Goal: Check status: Check status

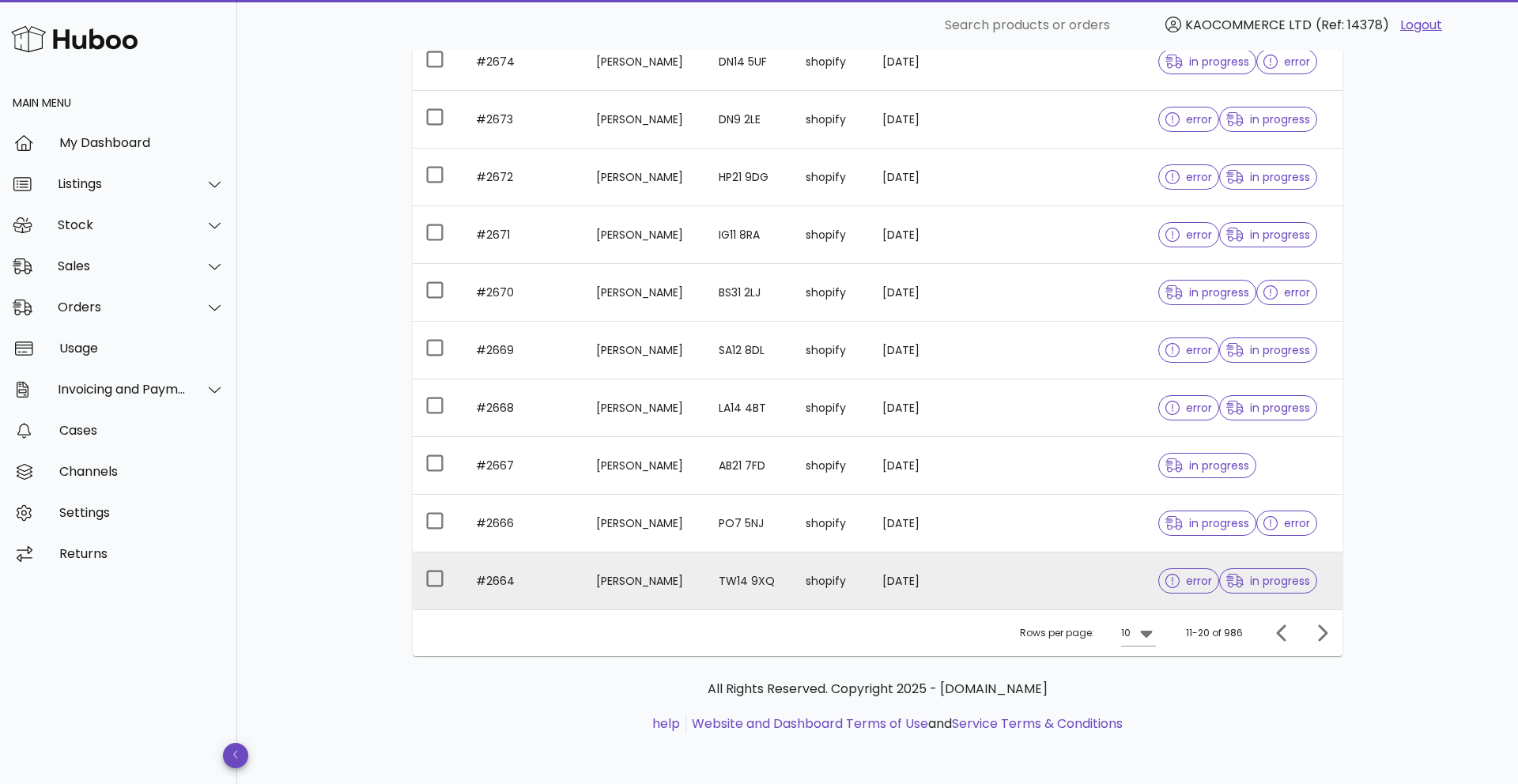
scroll to position [257, 0]
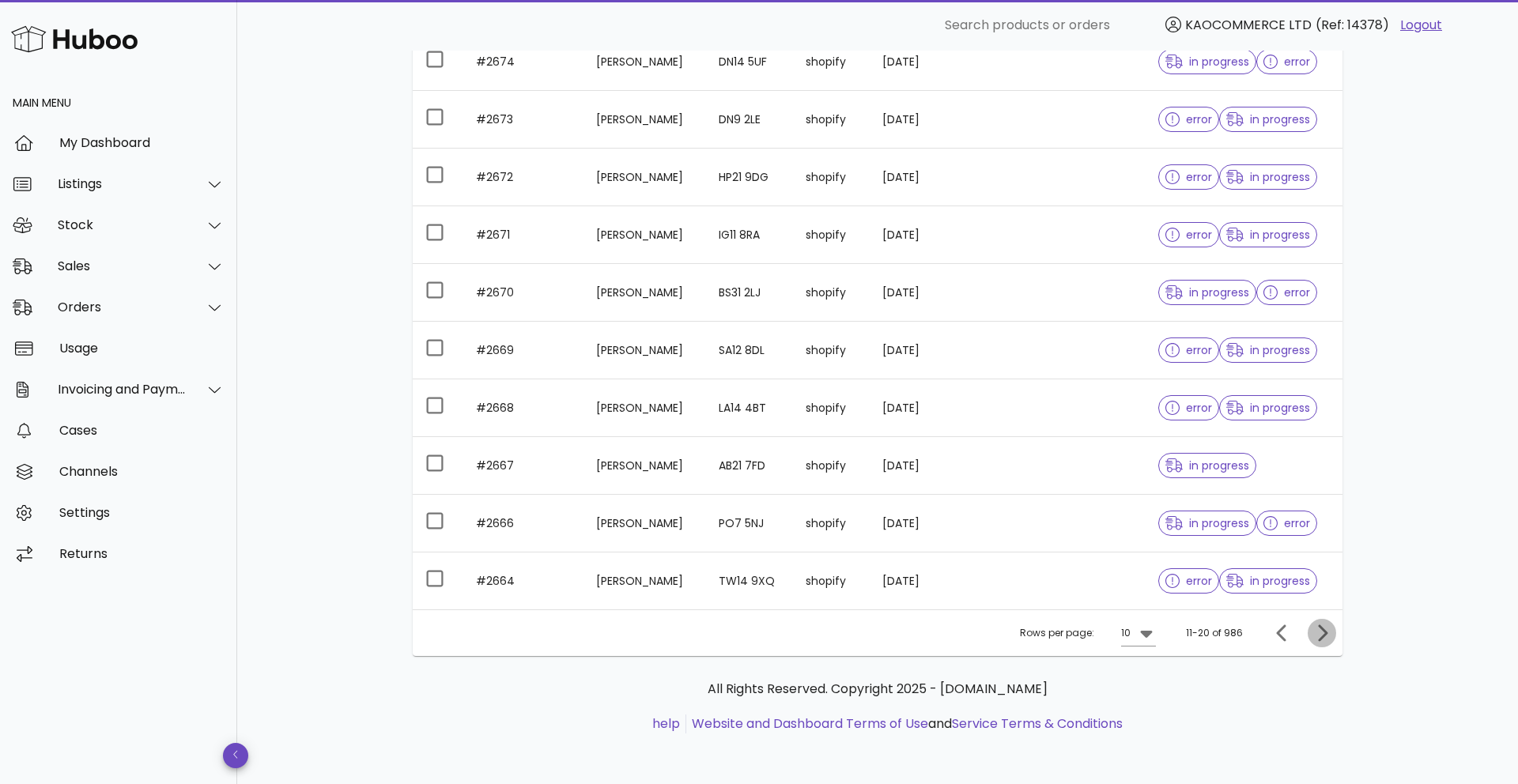
click at [1316, 634] on icon "Next page" at bounding box center [1322, 632] width 19 height 19
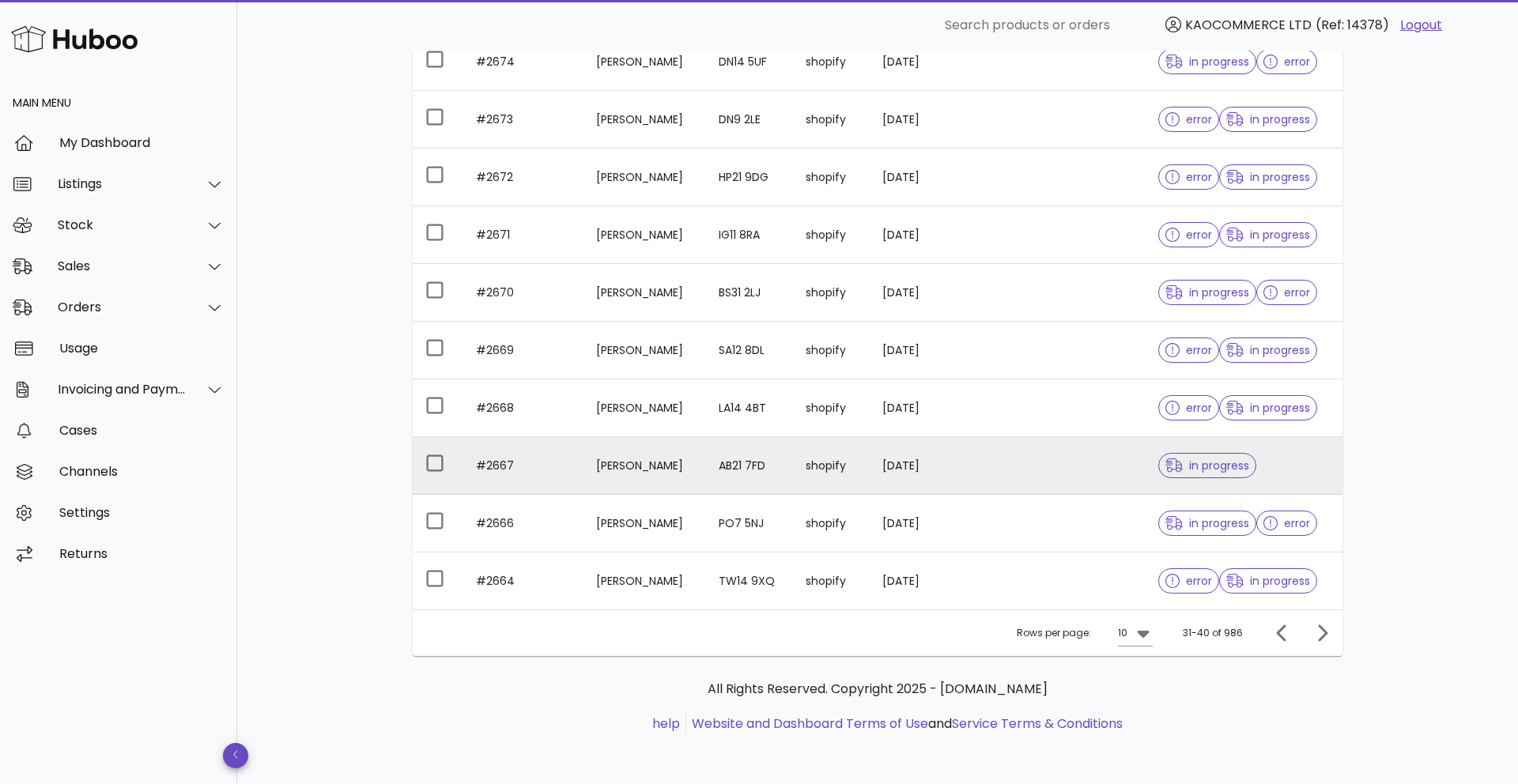
scroll to position [243, 0]
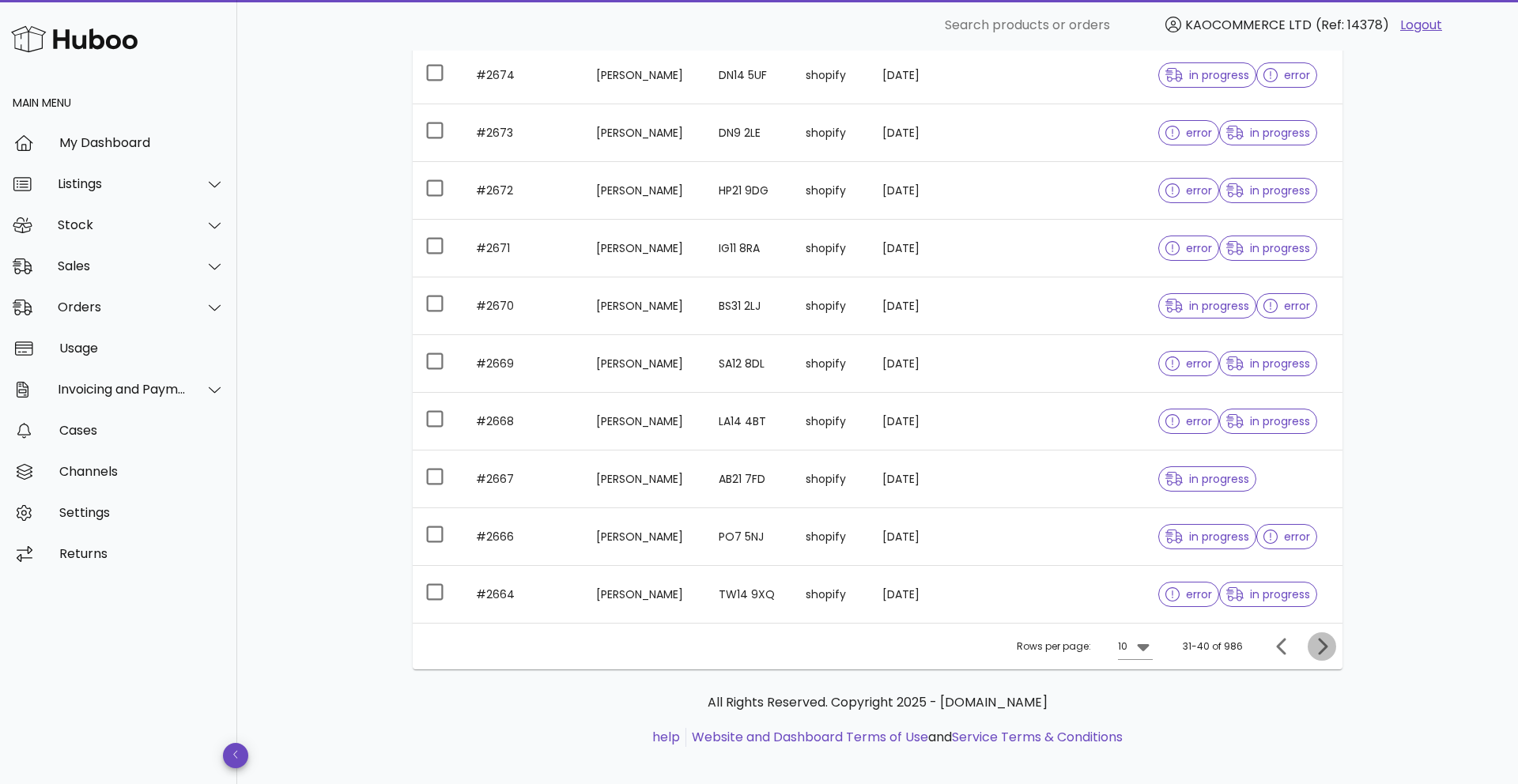
click at [1322, 649] on icon "Next page" at bounding box center [1322, 646] width 10 height 17
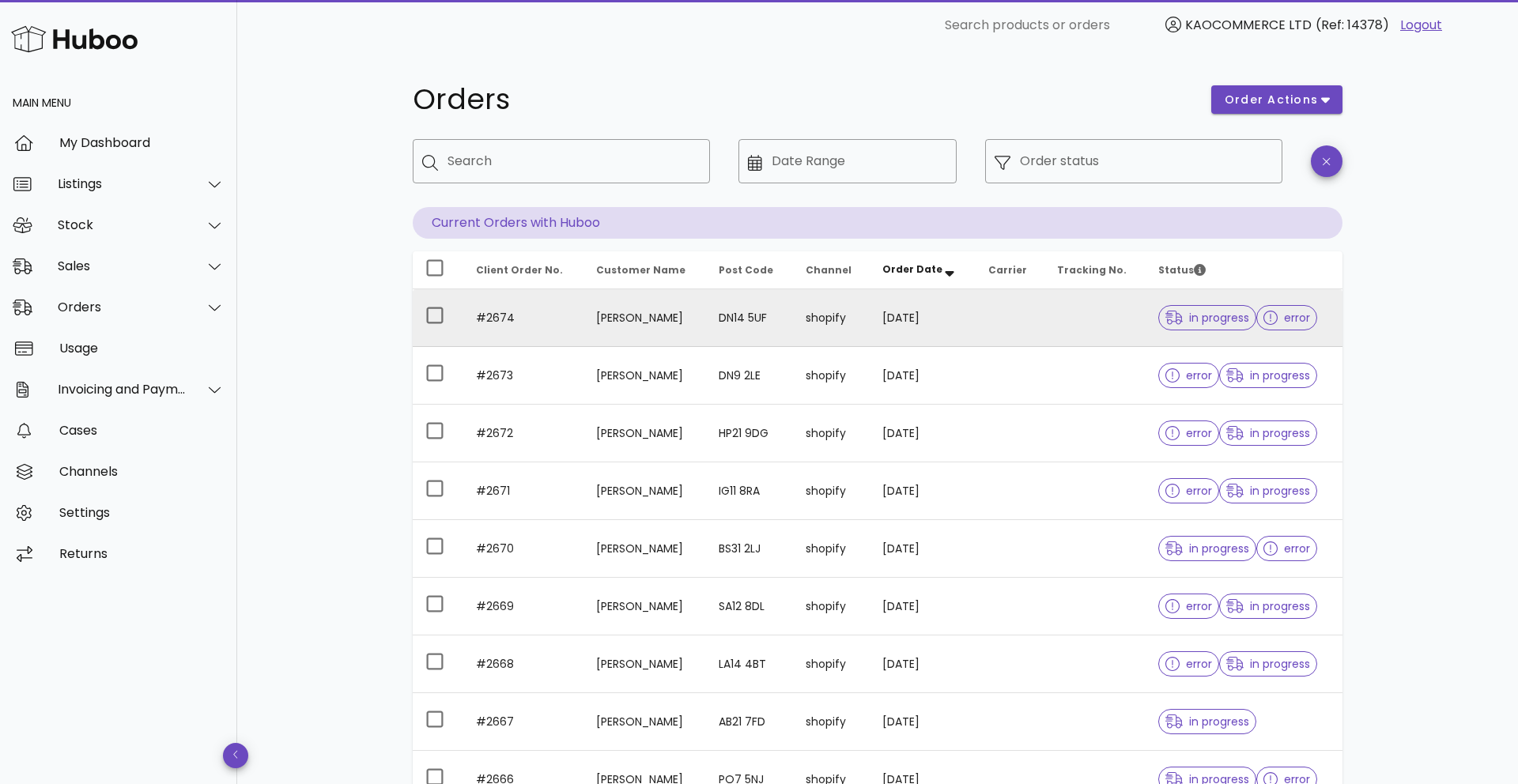
click at [584, 317] on td "Sue Broadhead" at bounding box center [644, 318] width 123 height 57
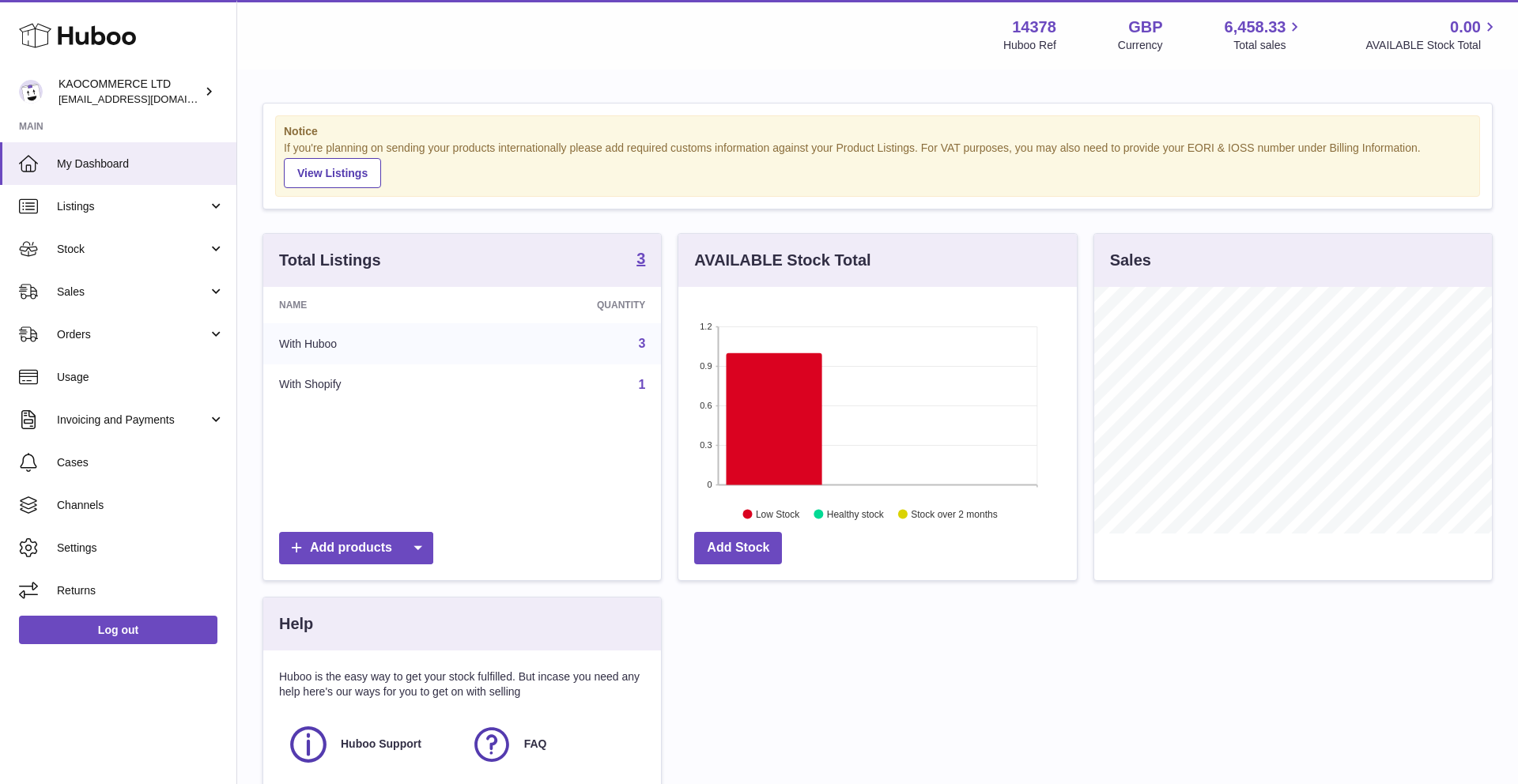
scroll to position [247, 398]
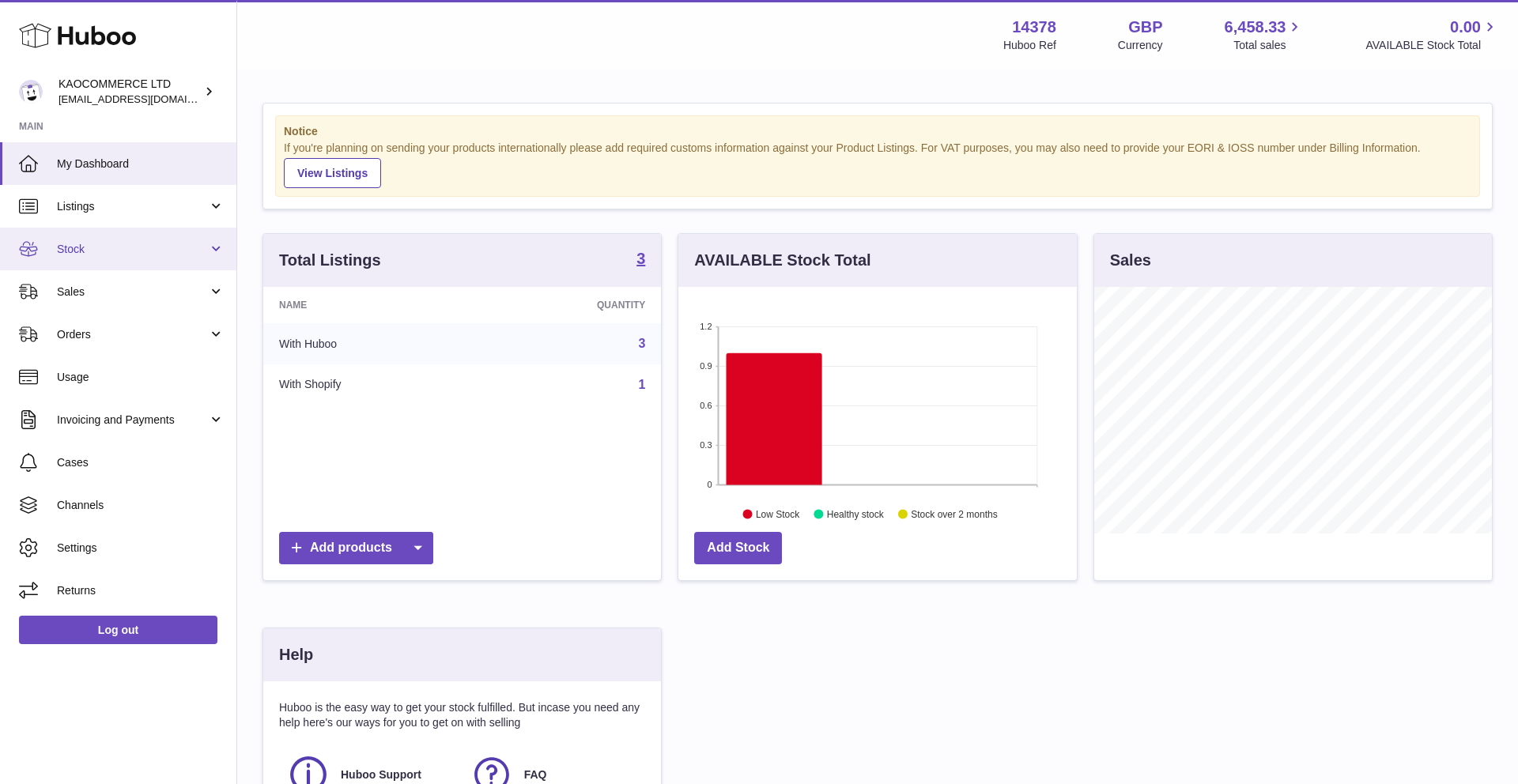
click at [189, 242] on span "Stock" at bounding box center [132, 249] width 151 height 15
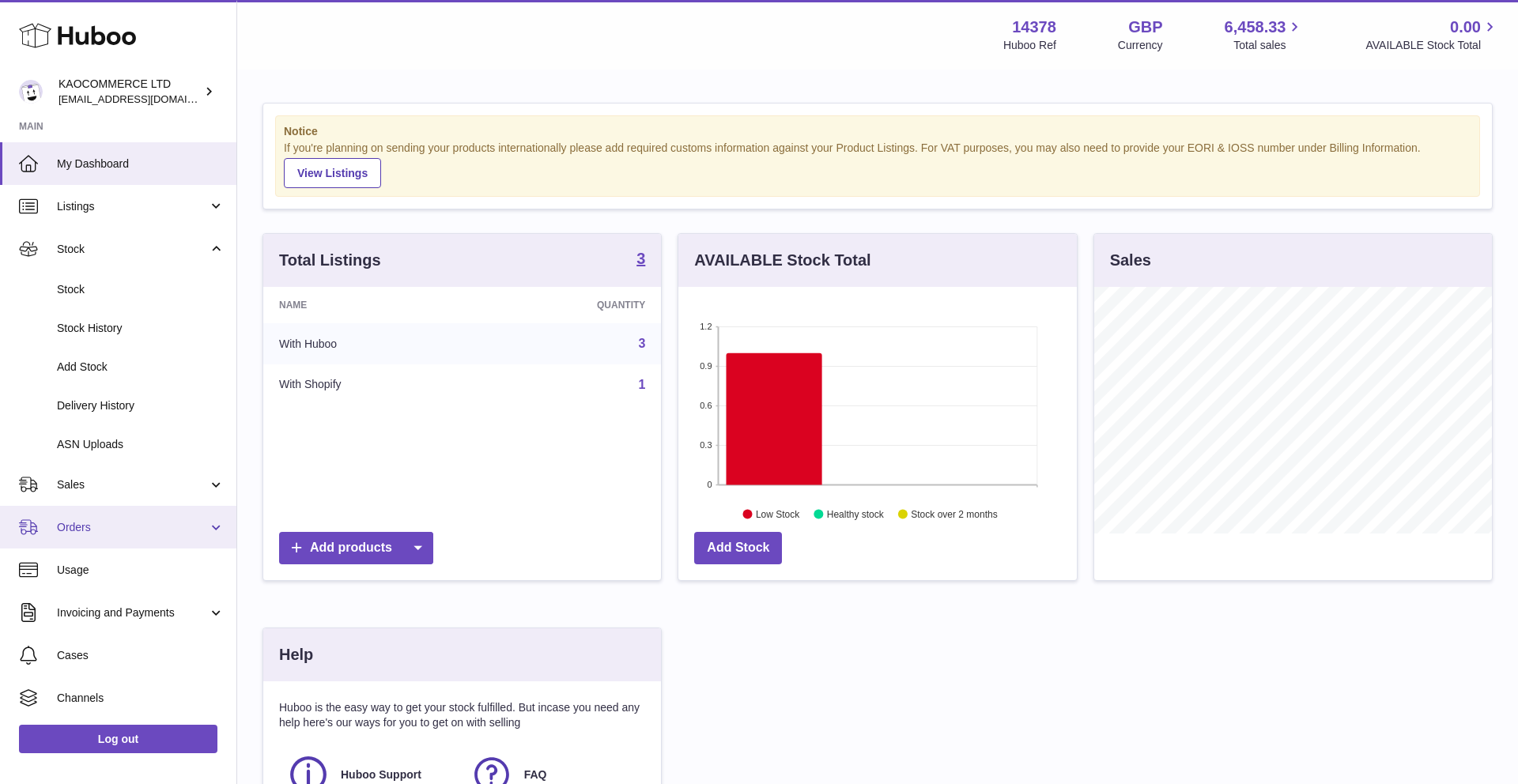
click at [149, 544] on link "Orders" at bounding box center [118, 527] width 237 height 43
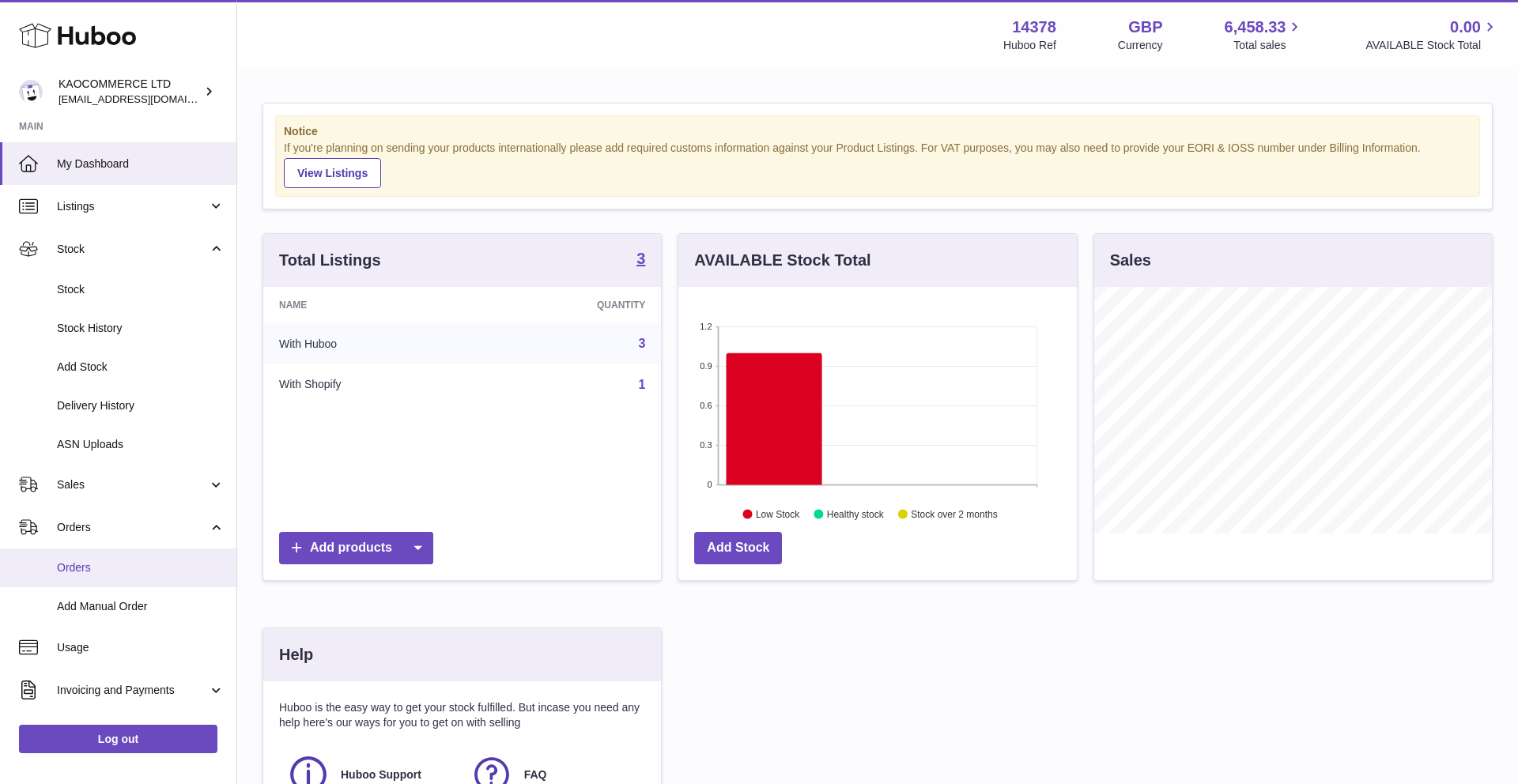
click at [131, 574] on span "Orders" at bounding box center [140, 568] width 168 height 15
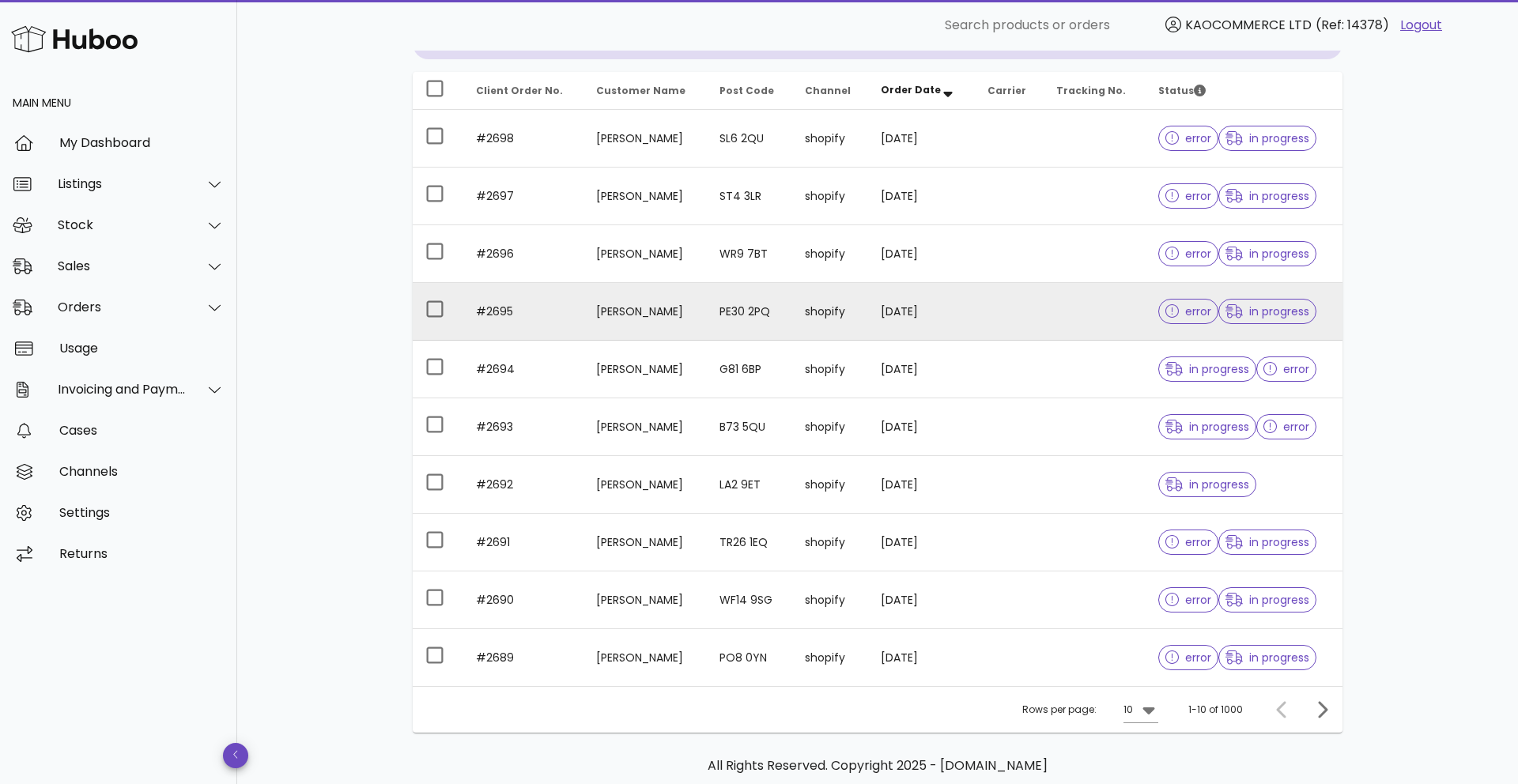
scroll to position [257, 0]
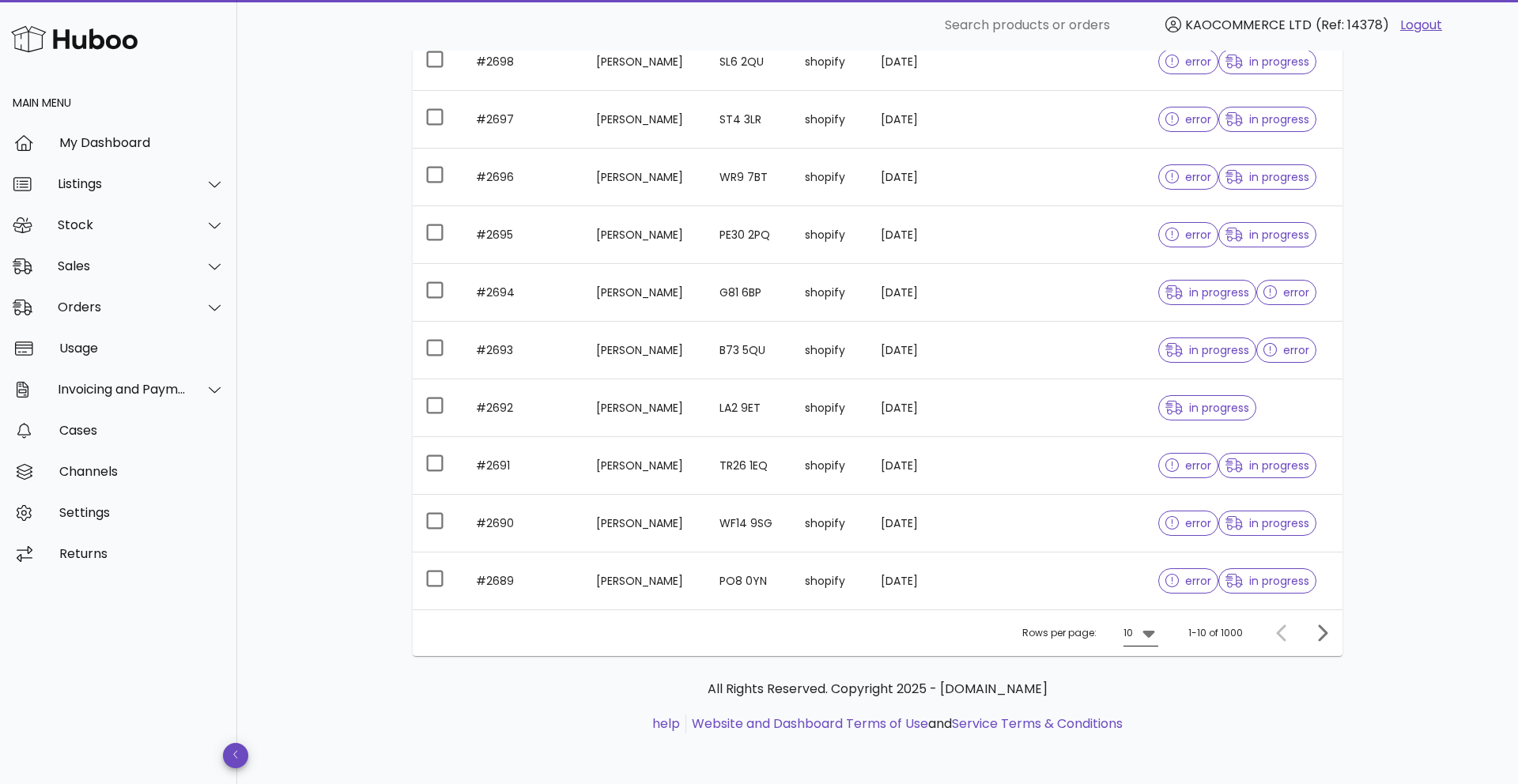
click at [1127, 636] on div "10" at bounding box center [1128, 633] width 10 height 14
click at [1146, 723] on div "50" at bounding box center [1147, 721] width 16 height 15
click at [1315, 636] on icon "Next page" at bounding box center [1322, 632] width 19 height 19
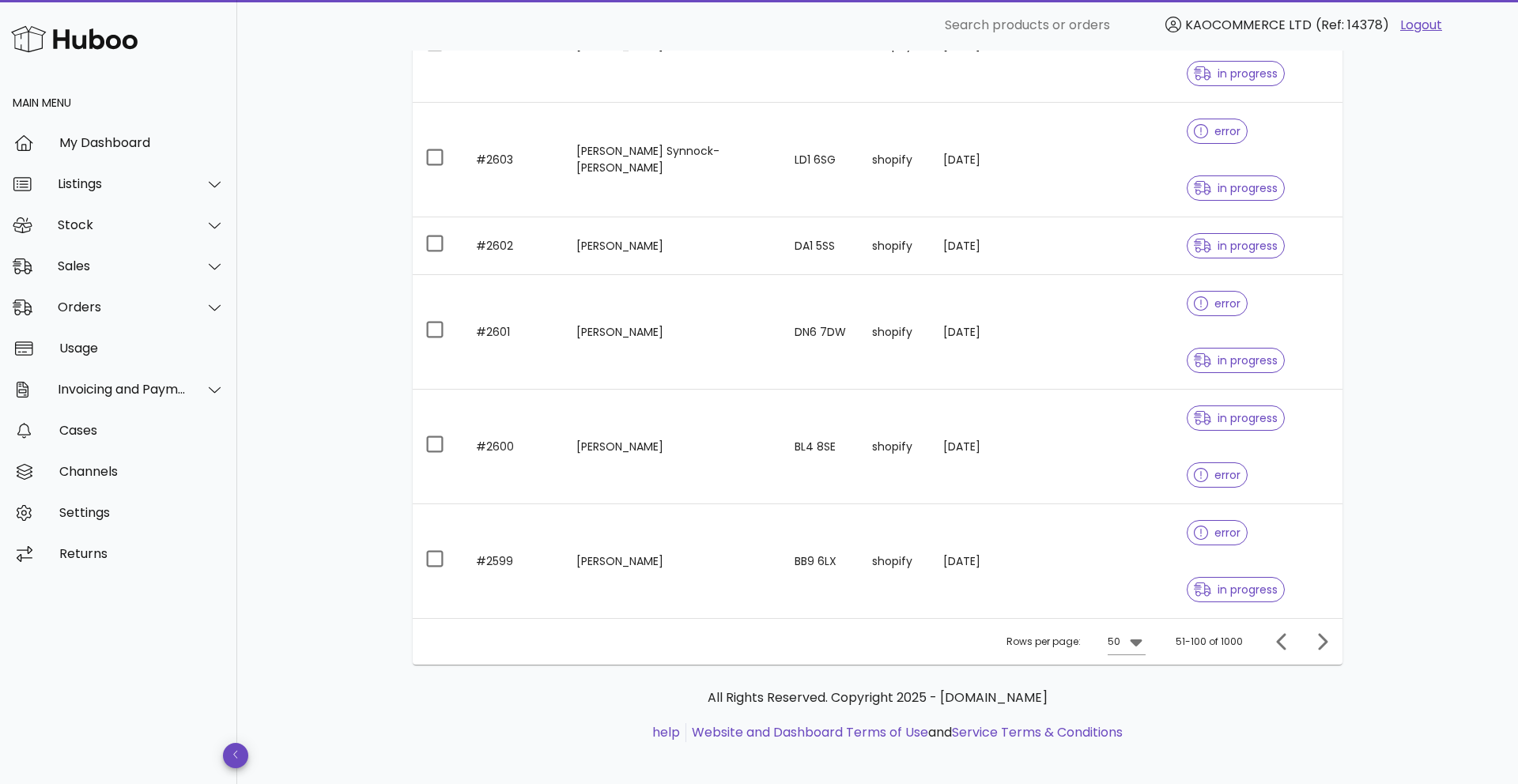
scroll to position [4899, 0]
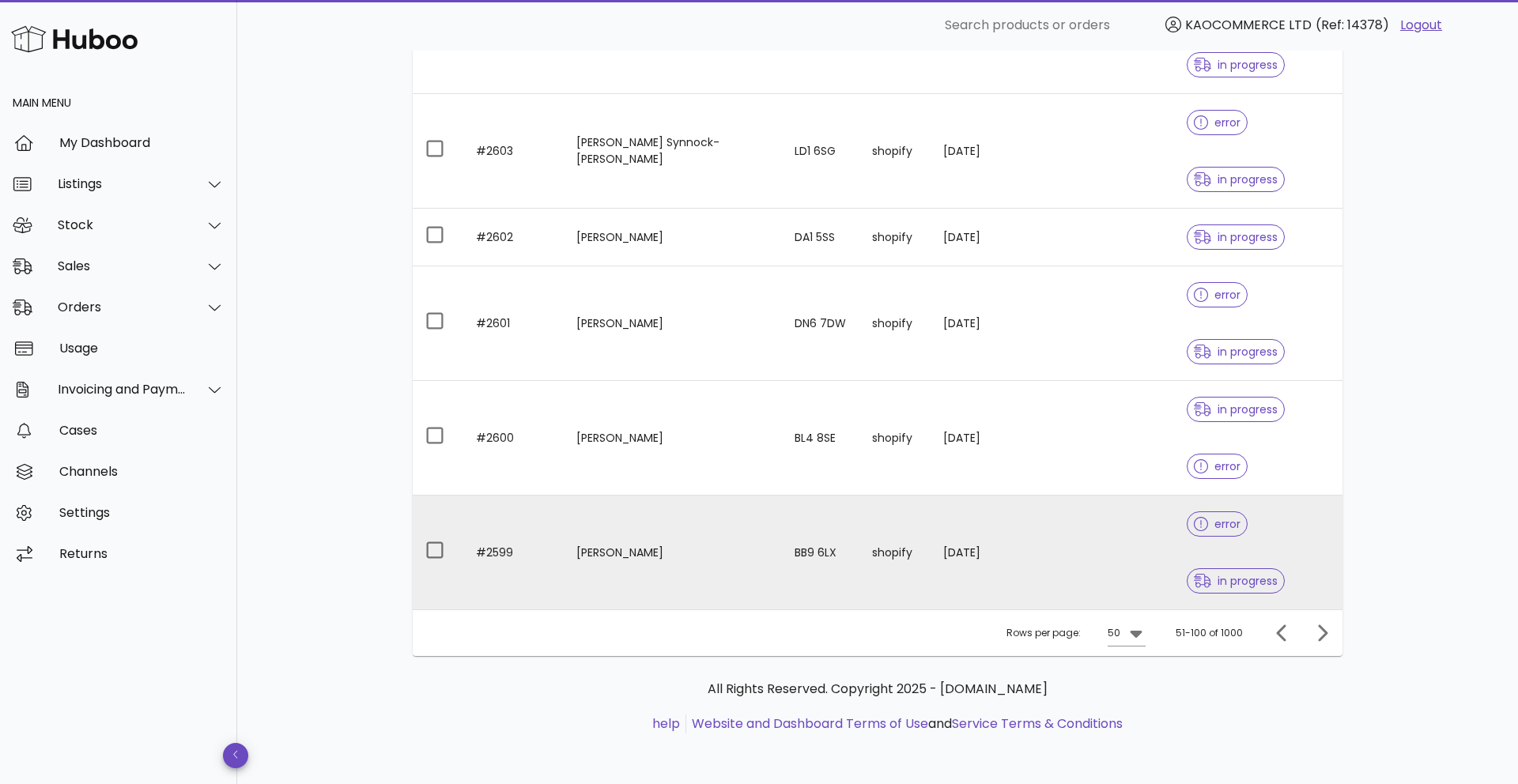
click at [647, 509] on td "Tracy Clavell-bate" at bounding box center [672, 553] width 218 height 114
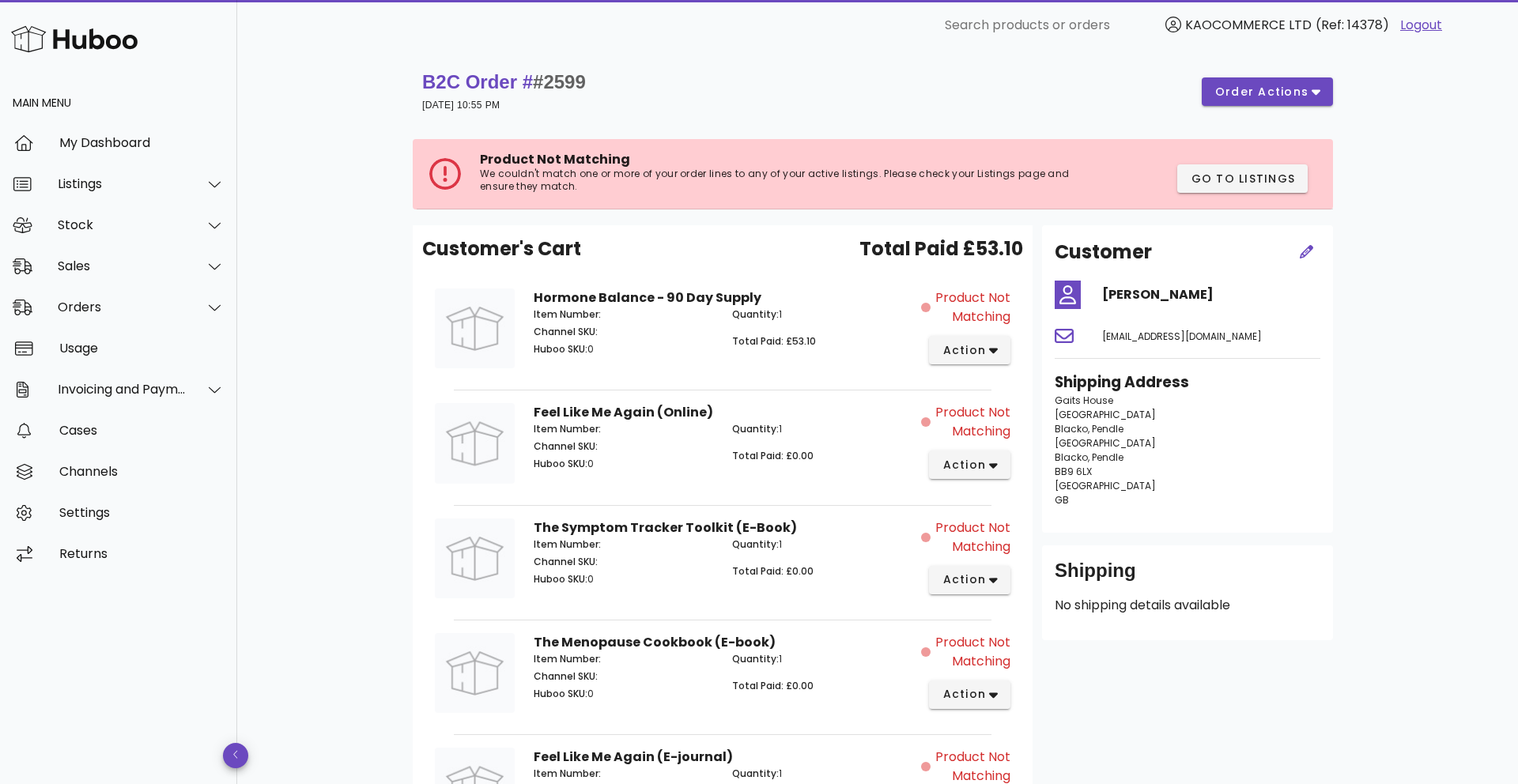
click at [459, 84] on strong "B2C Order # #2599" at bounding box center [504, 82] width 163 height 22
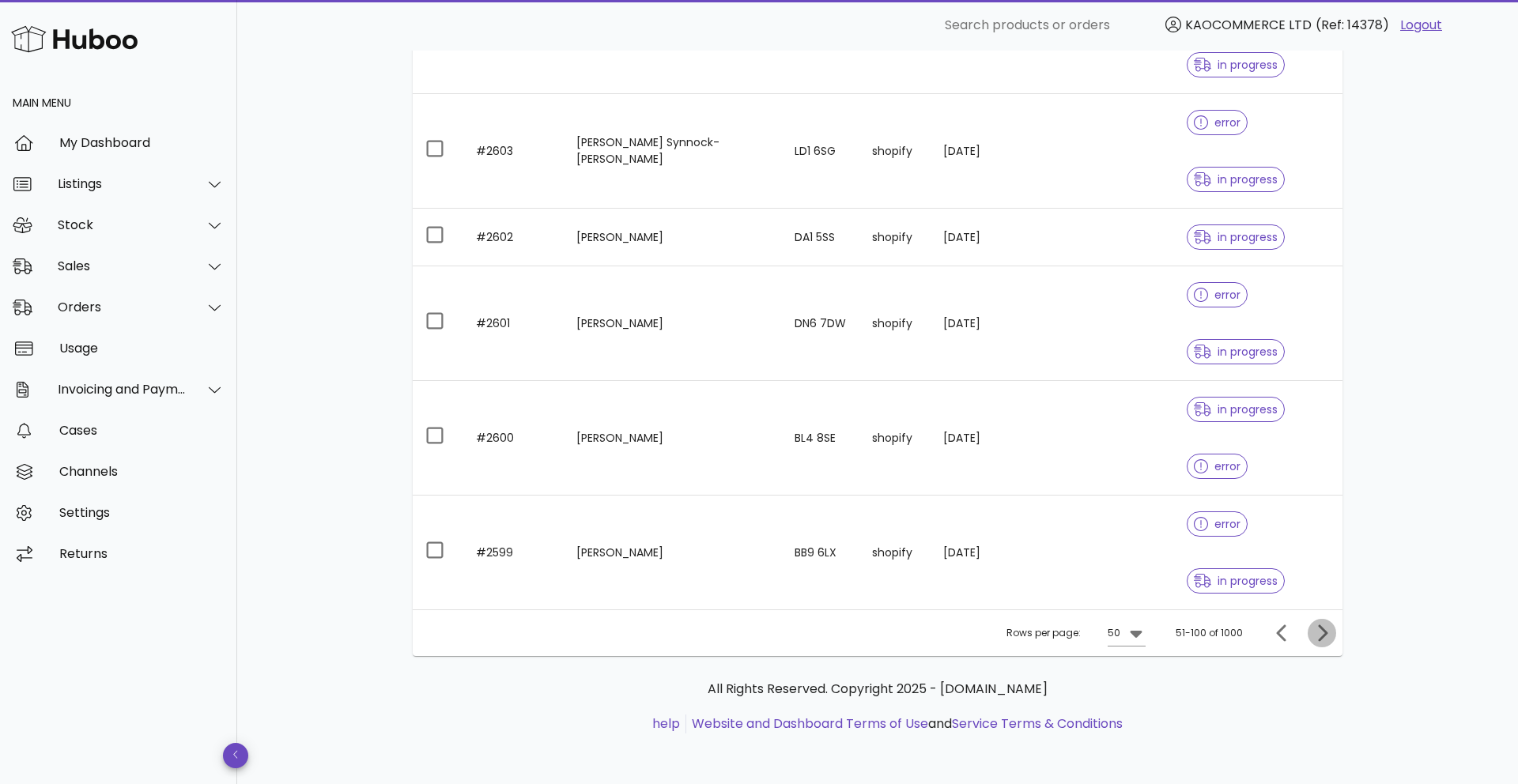
click at [1321, 640] on icon "Next page" at bounding box center [1322, 632] width 10 height 17
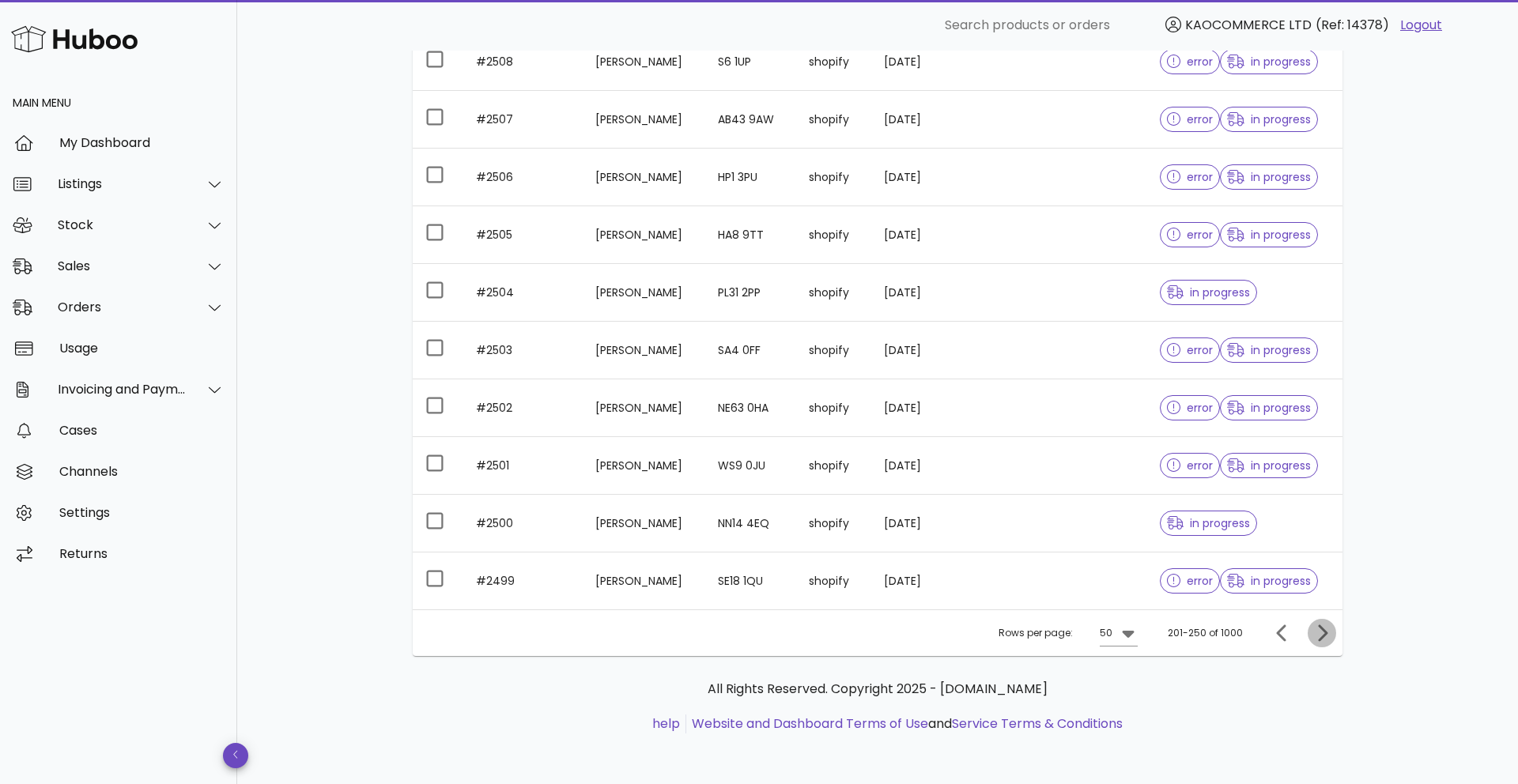
click at [1321, 640] on icon "Next page" at bounding box center [1322, 632] width 10 height 17
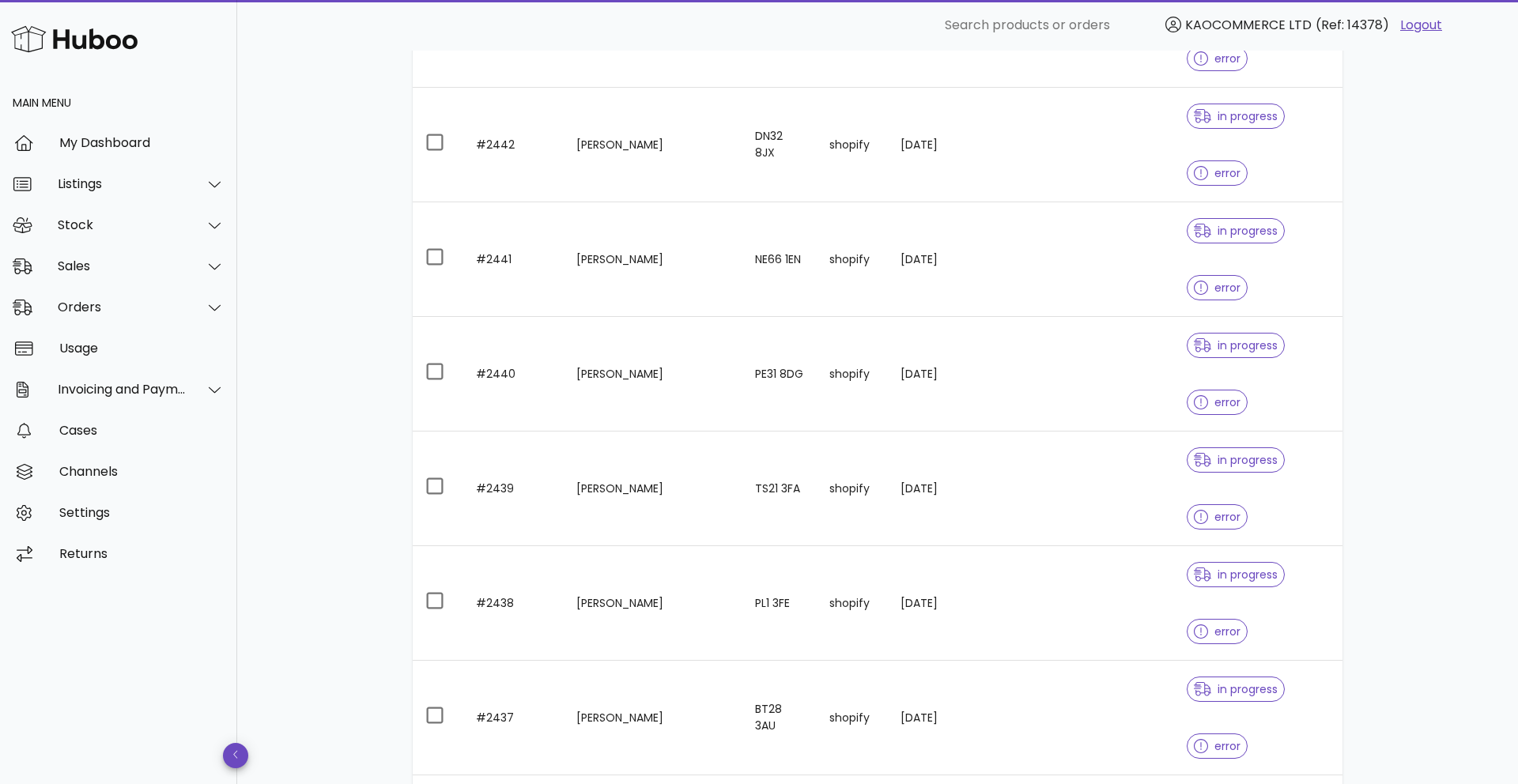
scroll to position [1002, 0]
